Goal: Task Accomplishment & Management: Manage account settings

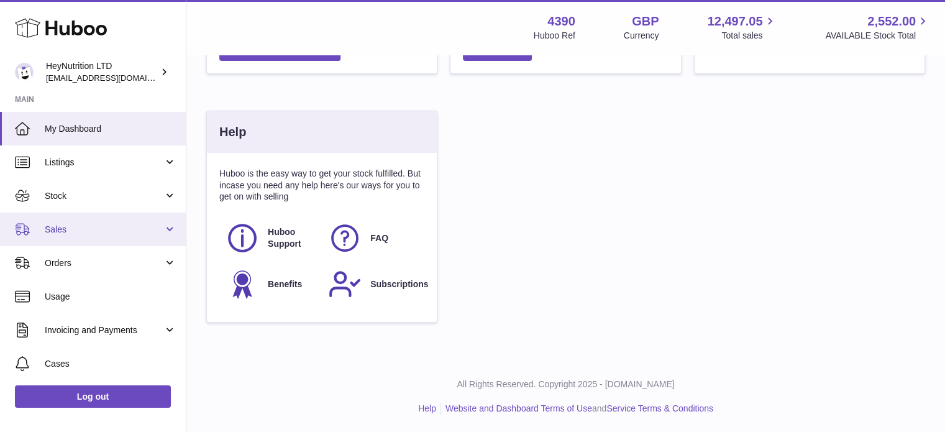
scroll to position [194, 230]
click at [91, 237] on link "Sales" at bounding box center [93, 229] width 186 height 34
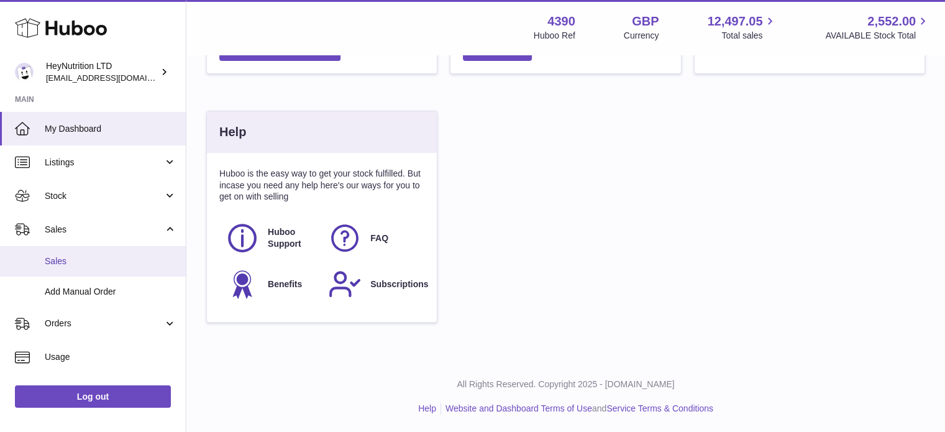
click at [86, 259] on span "Sales" at bounding box center [111, 261] width 132 height 12
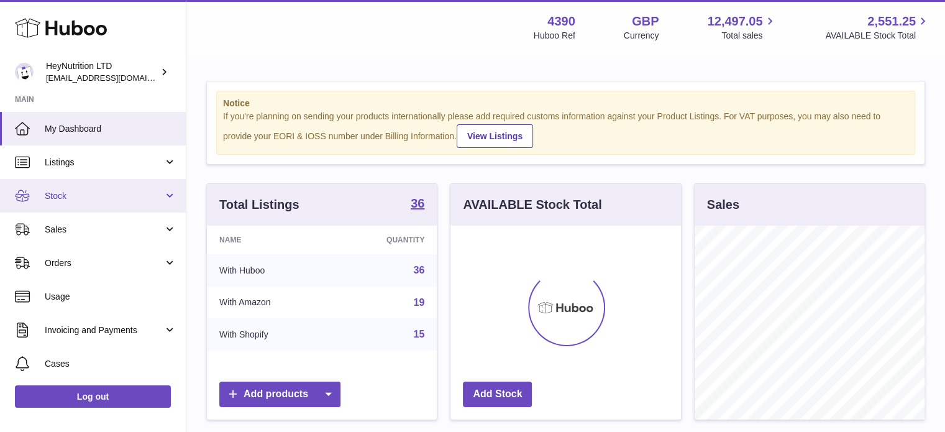
scroll to position [194, 230]
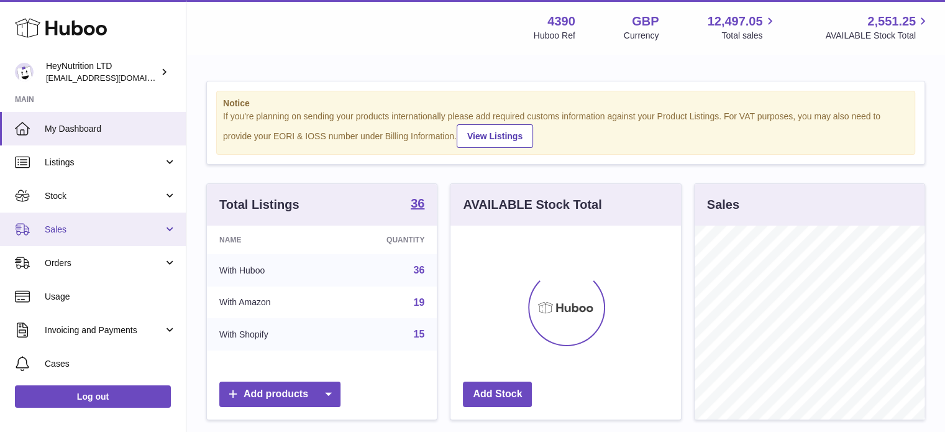
click at [109, 235] on link "Sales" at bounding box center [93, 229] width 186 height 34
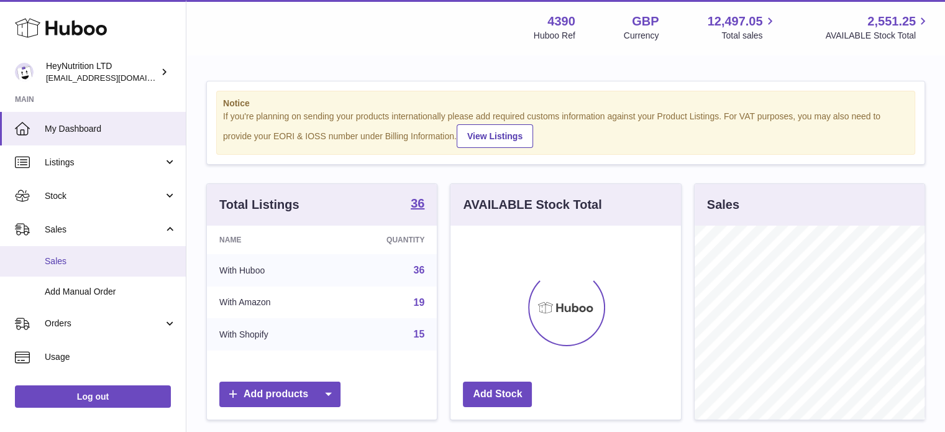
click at [98, 266] on link "Sales" at bounding box center [93, 261] width 186 height 30
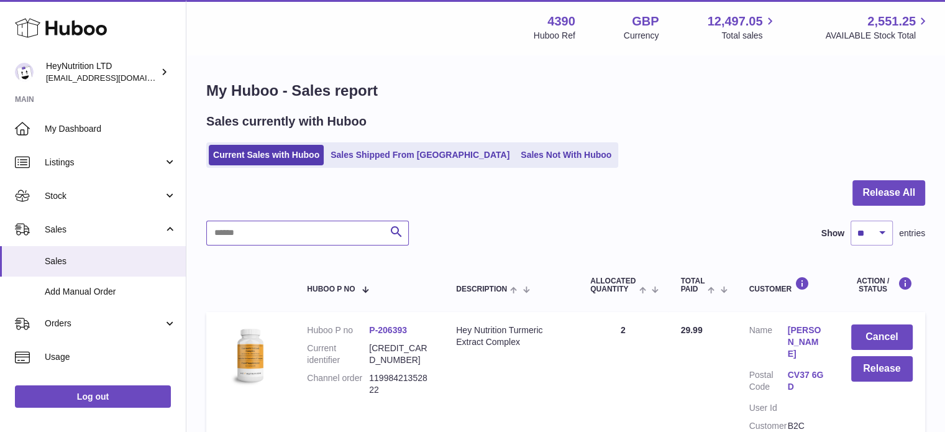
click at [333, 239] on input "text" at bounding box center [307, 233] width 203 height 25
paste input "**********"
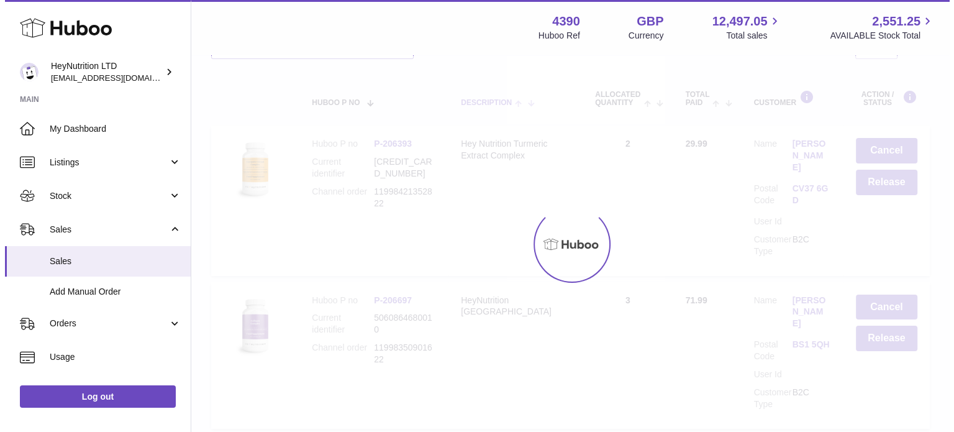
scroll to position [119, 0]
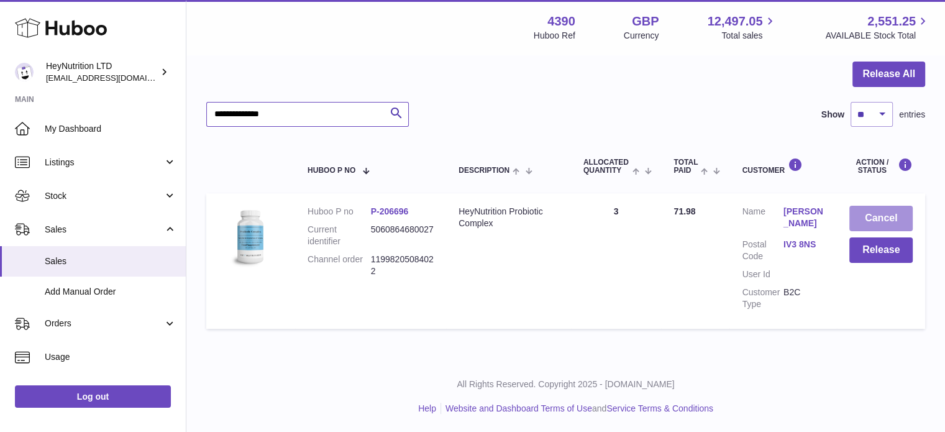
type input "**********"
click at [874, 207] on button "Cancel" at bounding box center [880, 218] width 63 height 25
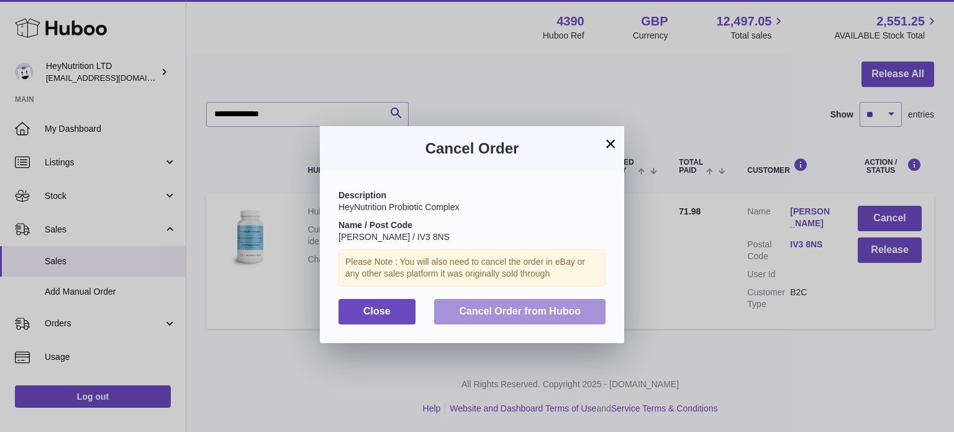
click at [534, 310] on span "Cancel Order from Huboo" at bounding box center [520, 311] width 122 height 11
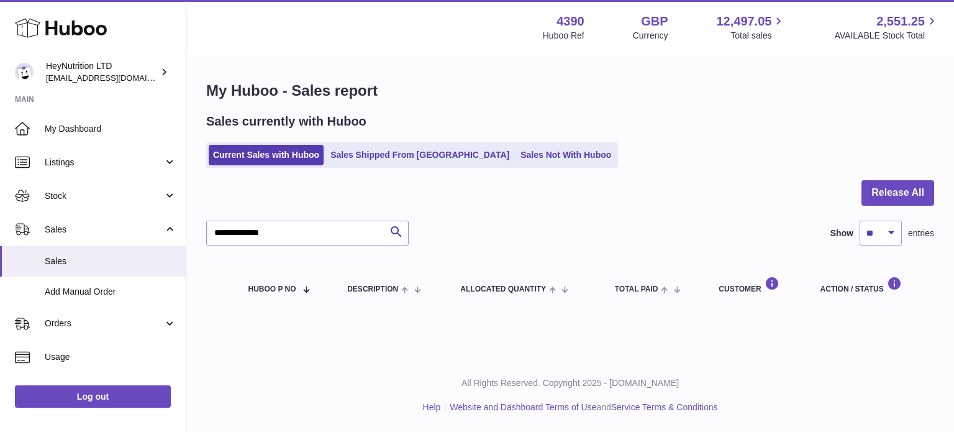
scroll to position [0, 0]
